Goal: Task Accomplishment & Management: Manage account settings

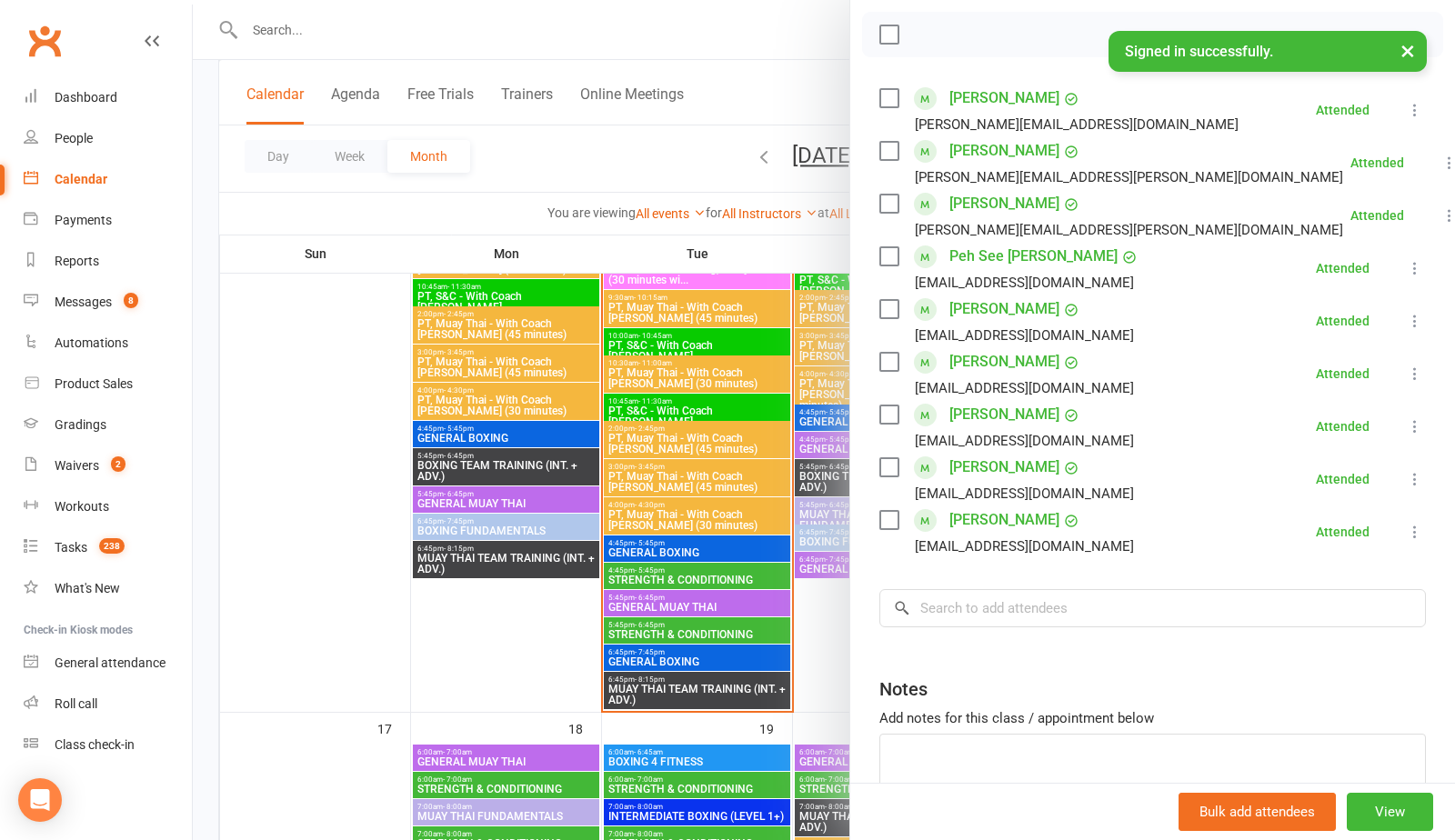
scroll to position [2041, 0]
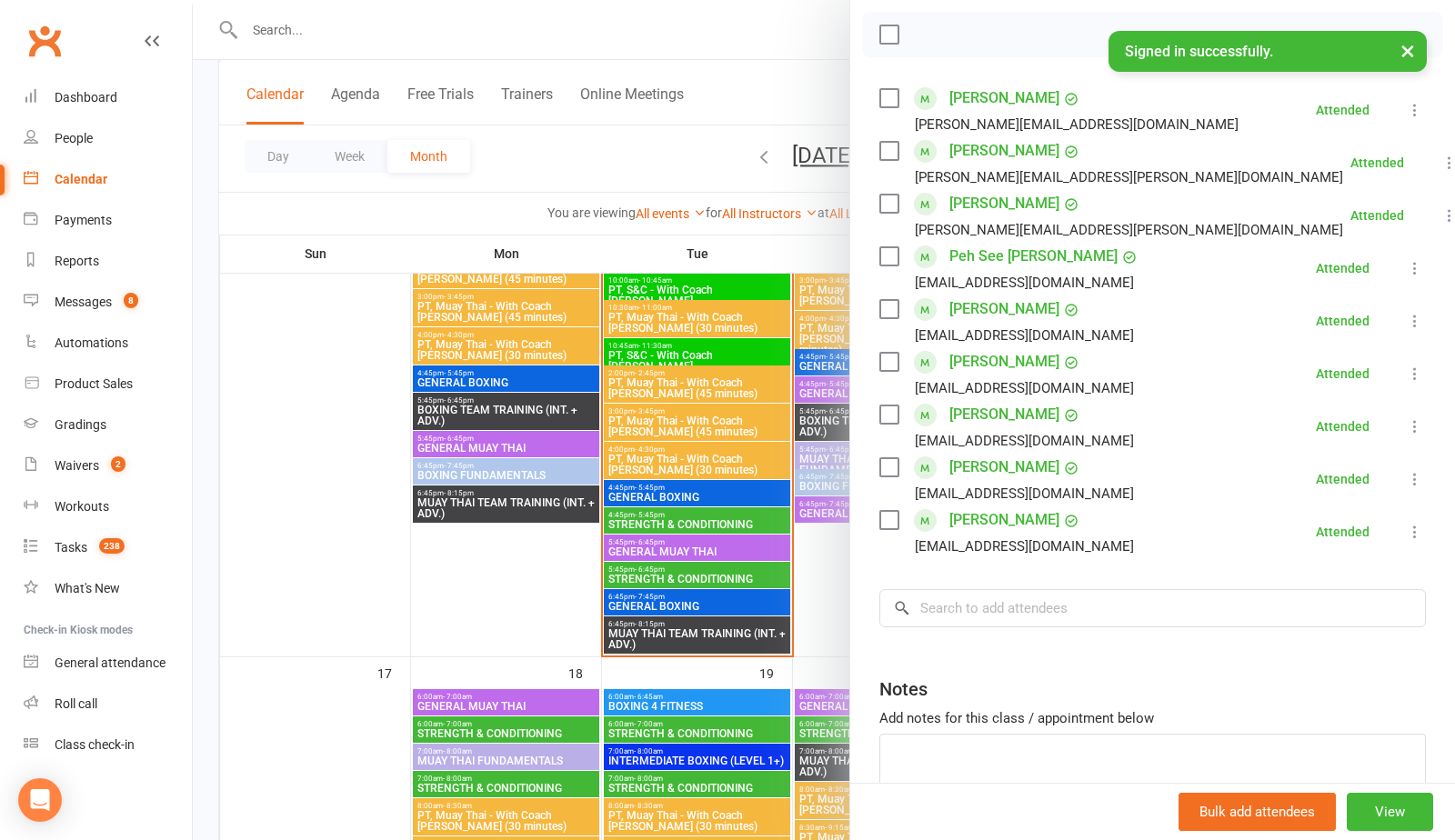
click at [692, 585] on div at bounding box center [823, 420] width 1262 height 840
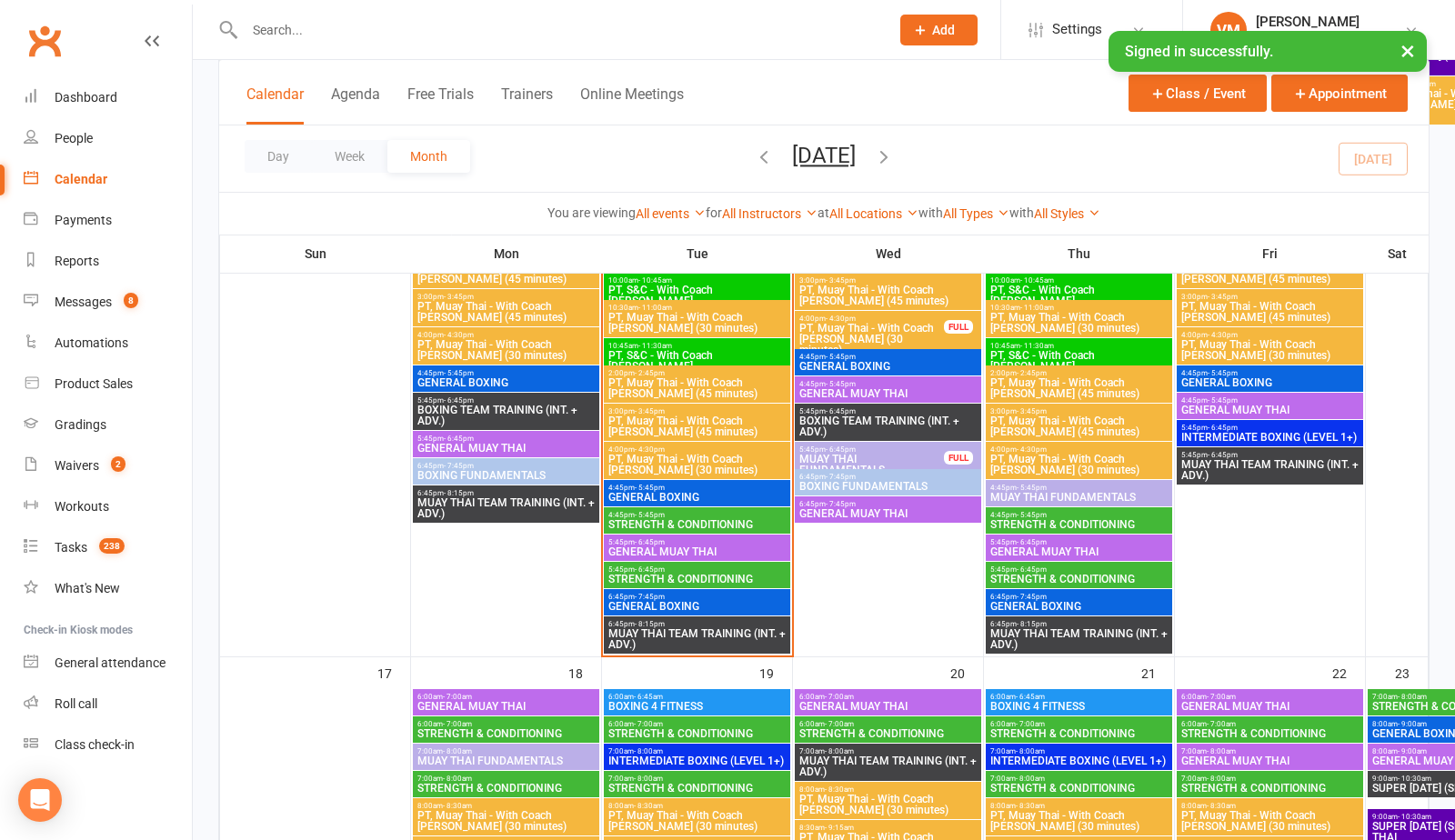
click at [687, 577] on span "STRENGTH & CONDITIONING" at bounding box center [697, 579] width 179 height 11
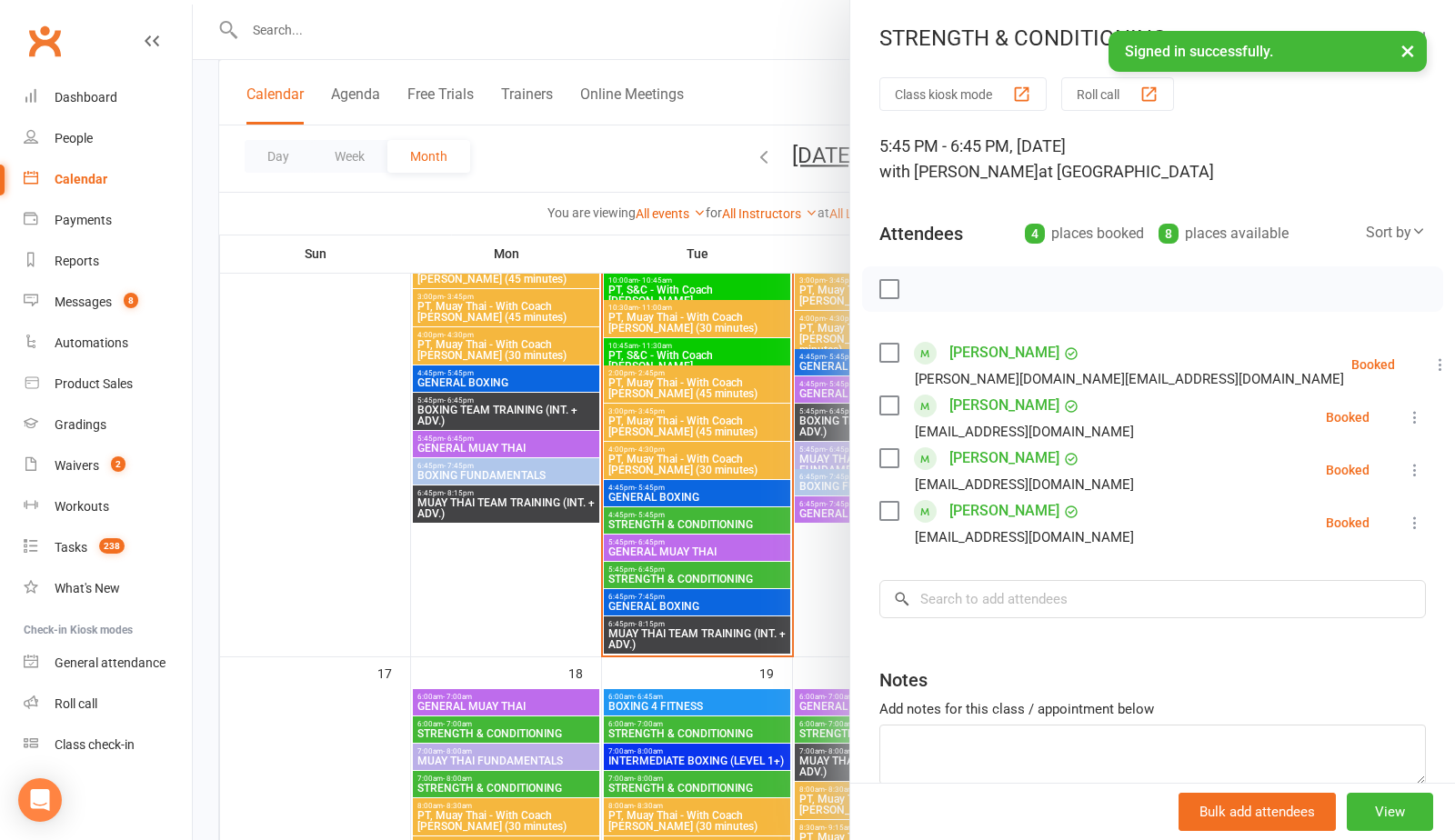
click at [892, 398] on label at bounding box center [889, 406] width 18 height 18
click at [892, 455] on label at bounding box center [889, 458] width 18 height 18
click at [887, 508] on label at bounding box center [889, 511] width 18 height 18
click at [937, 291] on icon "button" at bounding box center [929, 290] width 16 height 16
click at [891, 402] on label at bounding box center [889, 406] width 18 height 18
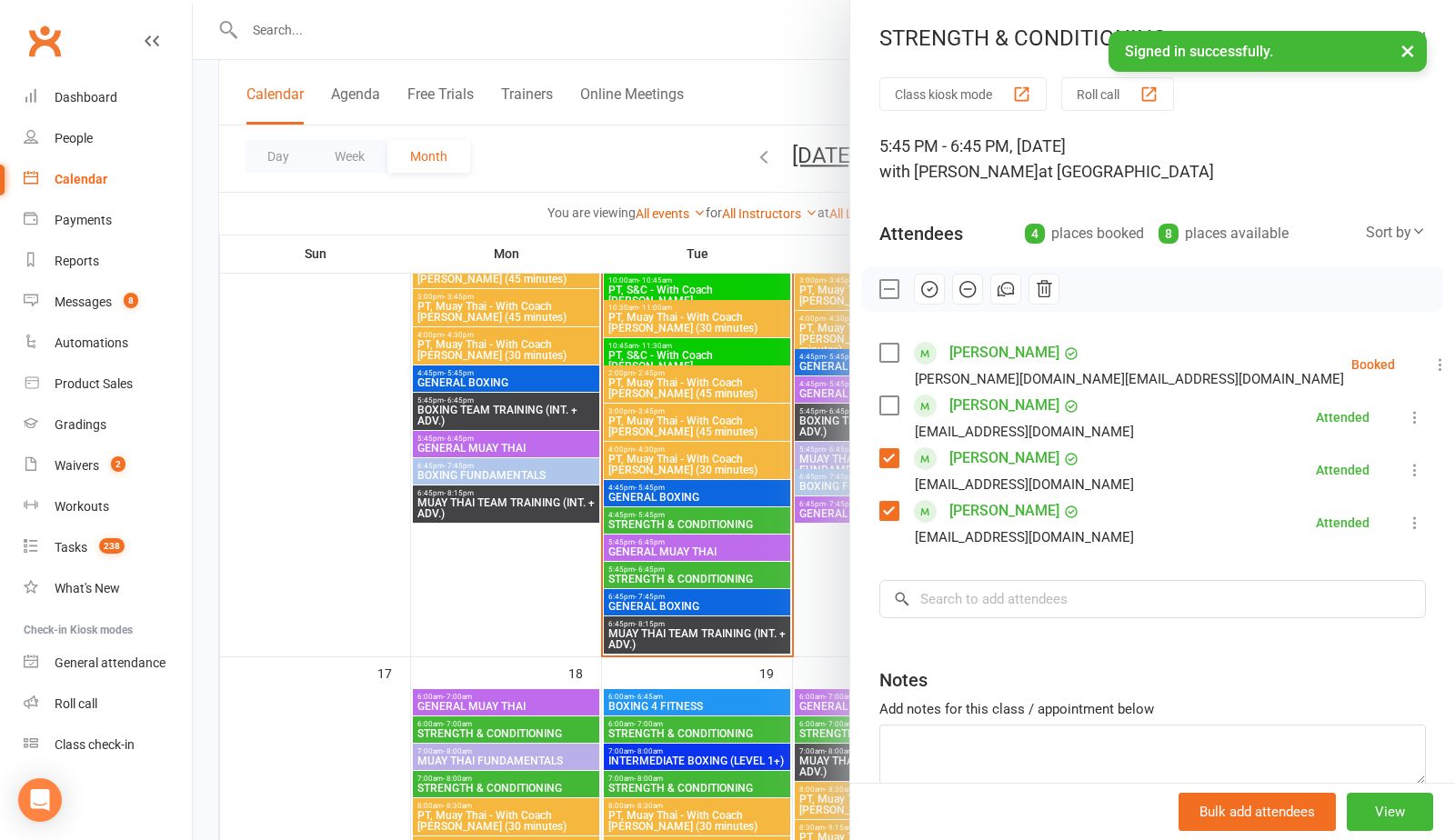
click at [887, 455] on label at bounding box center [889, 458] width 18 height 18
click at [894, 509] on label at bounding box center [889, 511] width 18 height 18
click at [888, 353] on label at bounding box center [889, 353] width 18 height 18
click at [928, 293] on icon "button" at bounding box center [929, 290] width 20 height 20
click at [885, 359] on label at bounding box center [889, 353] width 18 height 18
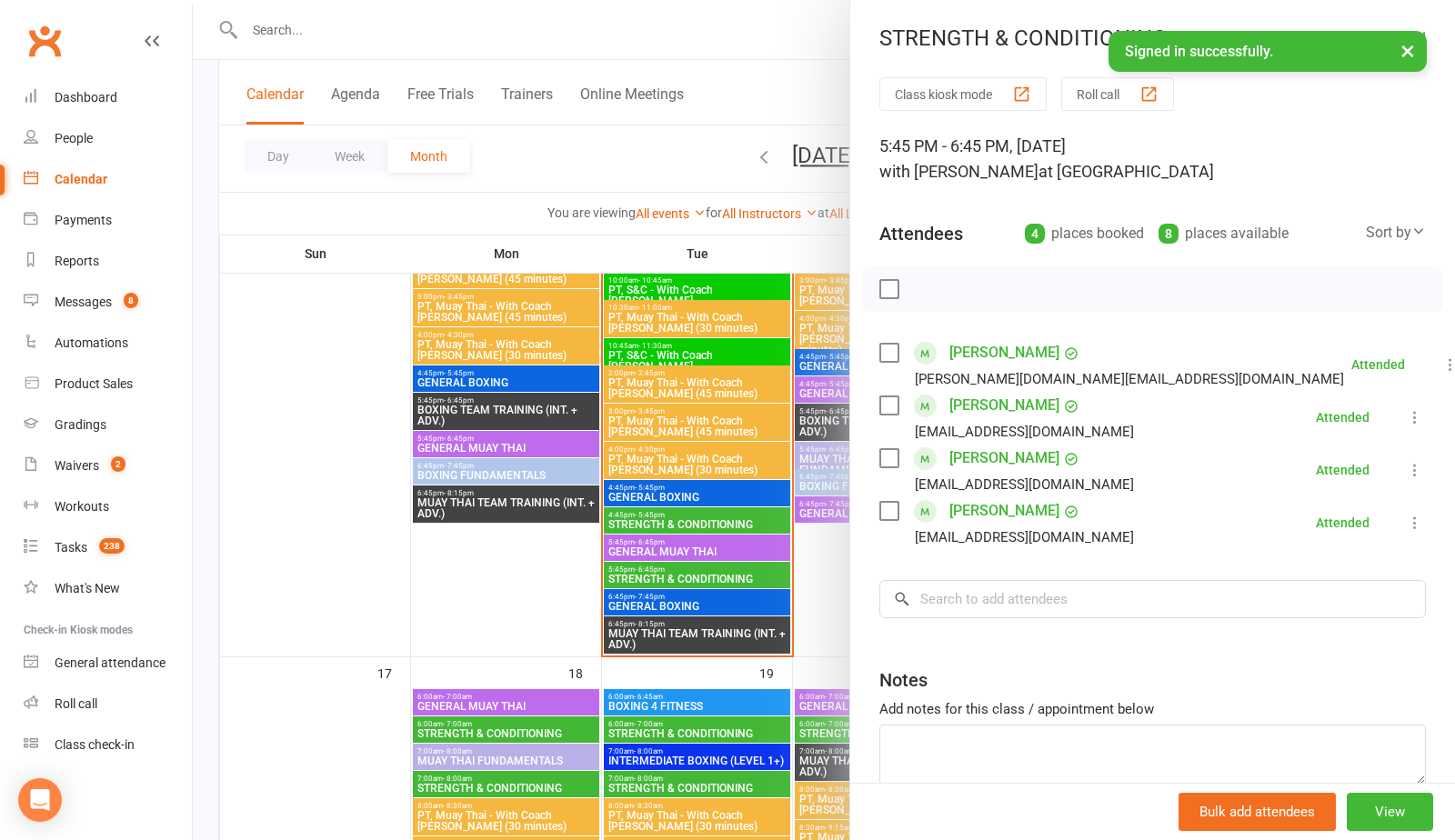
click at [774, 98] on div at bounding box center [823, 420] width 1262 height 840
